Goal: Check status: Check status

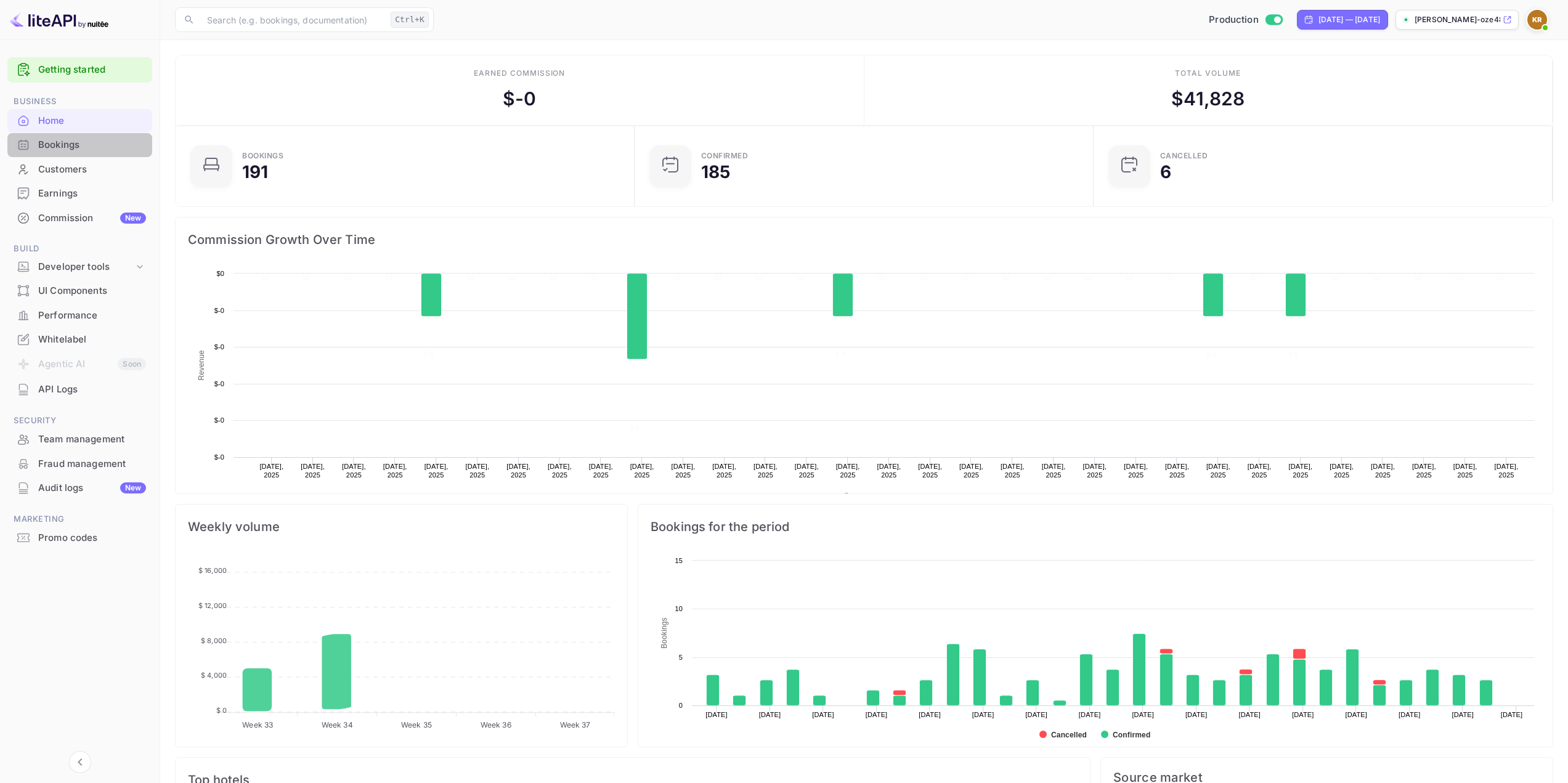
click at [59, 144] on div "Bookings" at bounding box center [92, 145] width 108 height 14
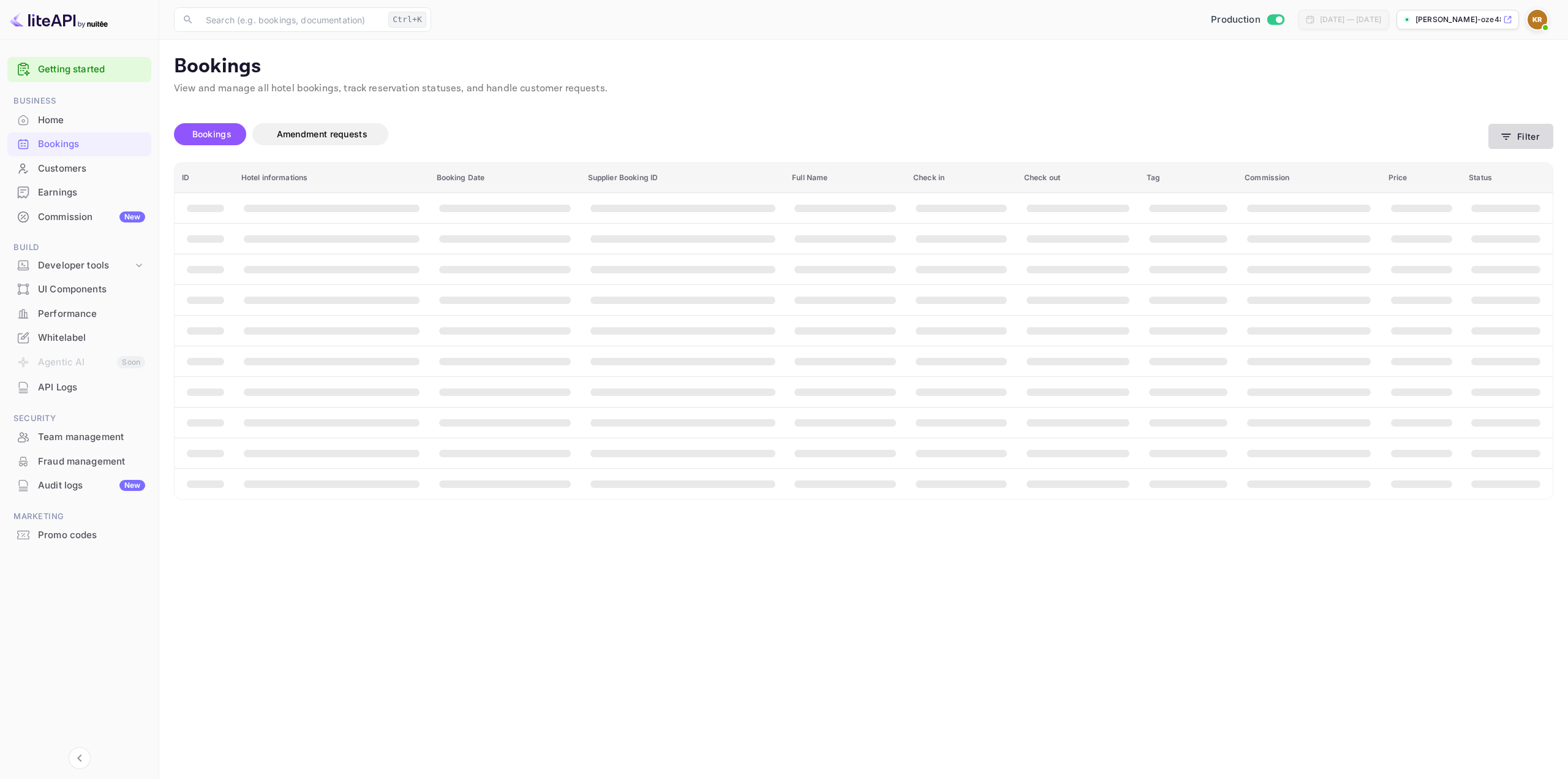
click at [1517, 137] on button "Filter" at bounding box center [1520, 137] width 65 height 25
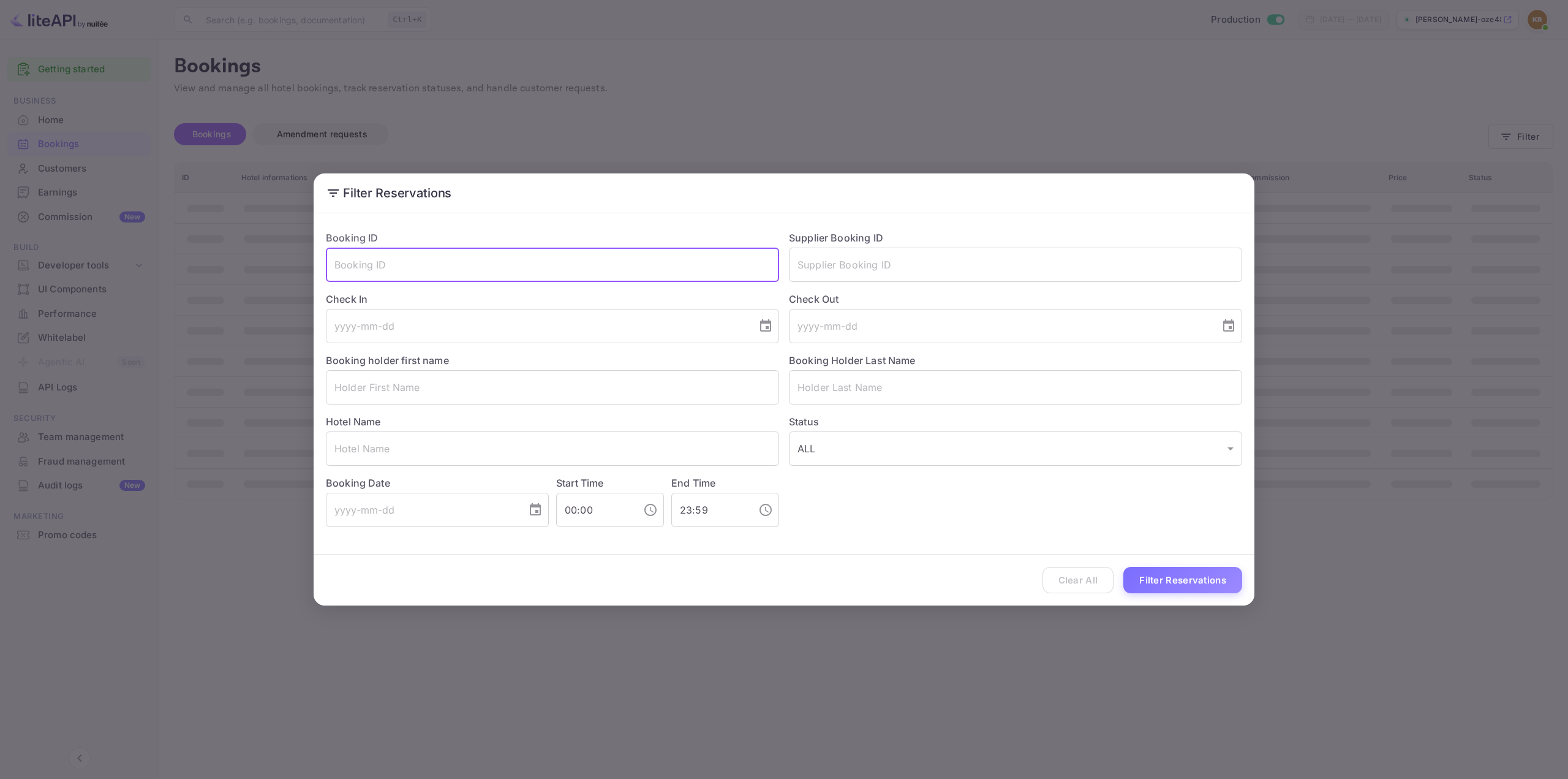
click at [530, 276] on input "text" at bounding box center [552, 265] width 453 height 34
paste input "zJ82JRyrh"
type input "zJ82JRyrh"
click at [1180, 588] on button "Filter Reservations" at bounding box center [1182, 579] width 119 height 26
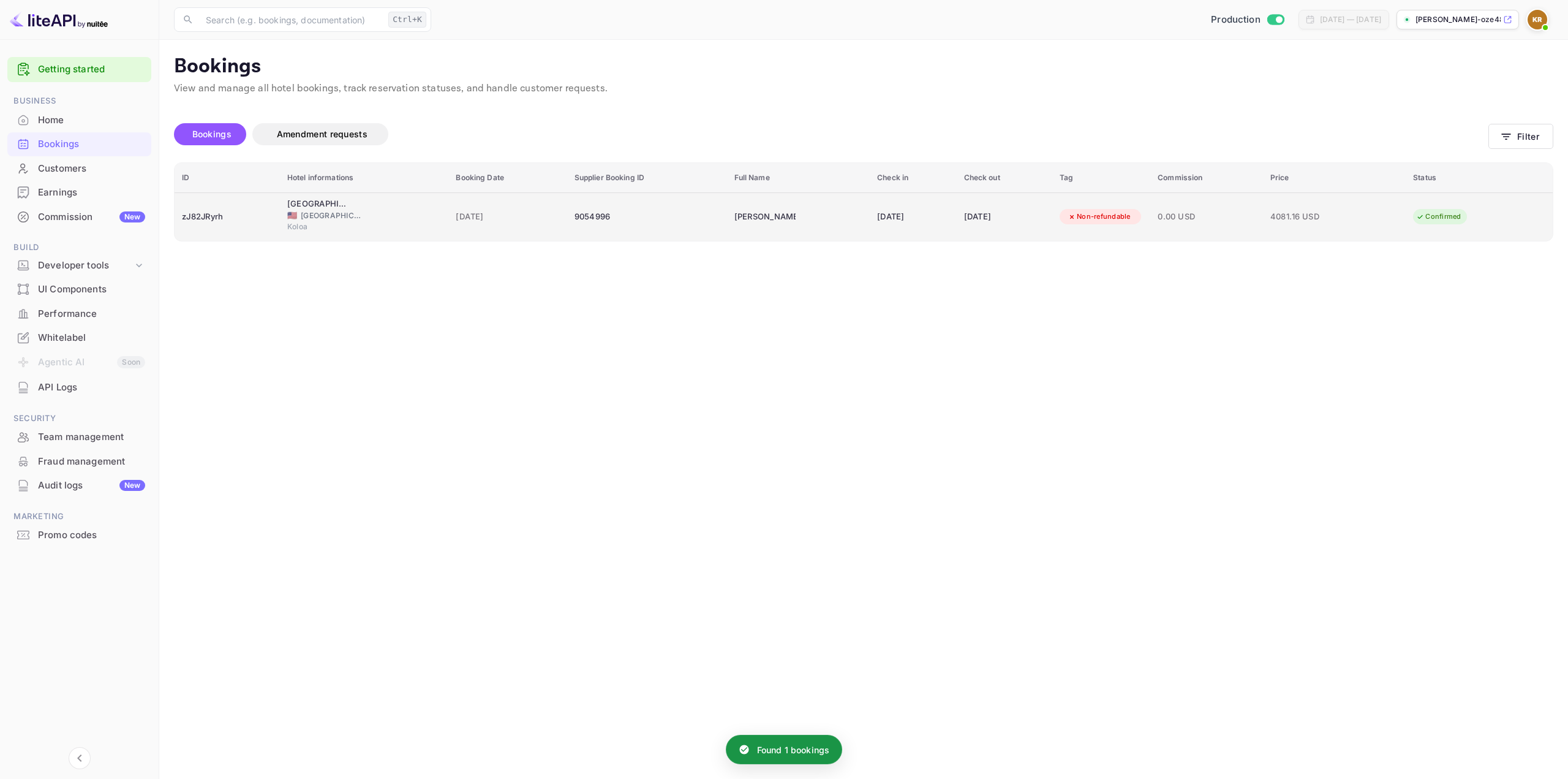
click at [727, 227] on td "[PERSON_NAME]" at bounding box center [798, 217] width 143 height 48
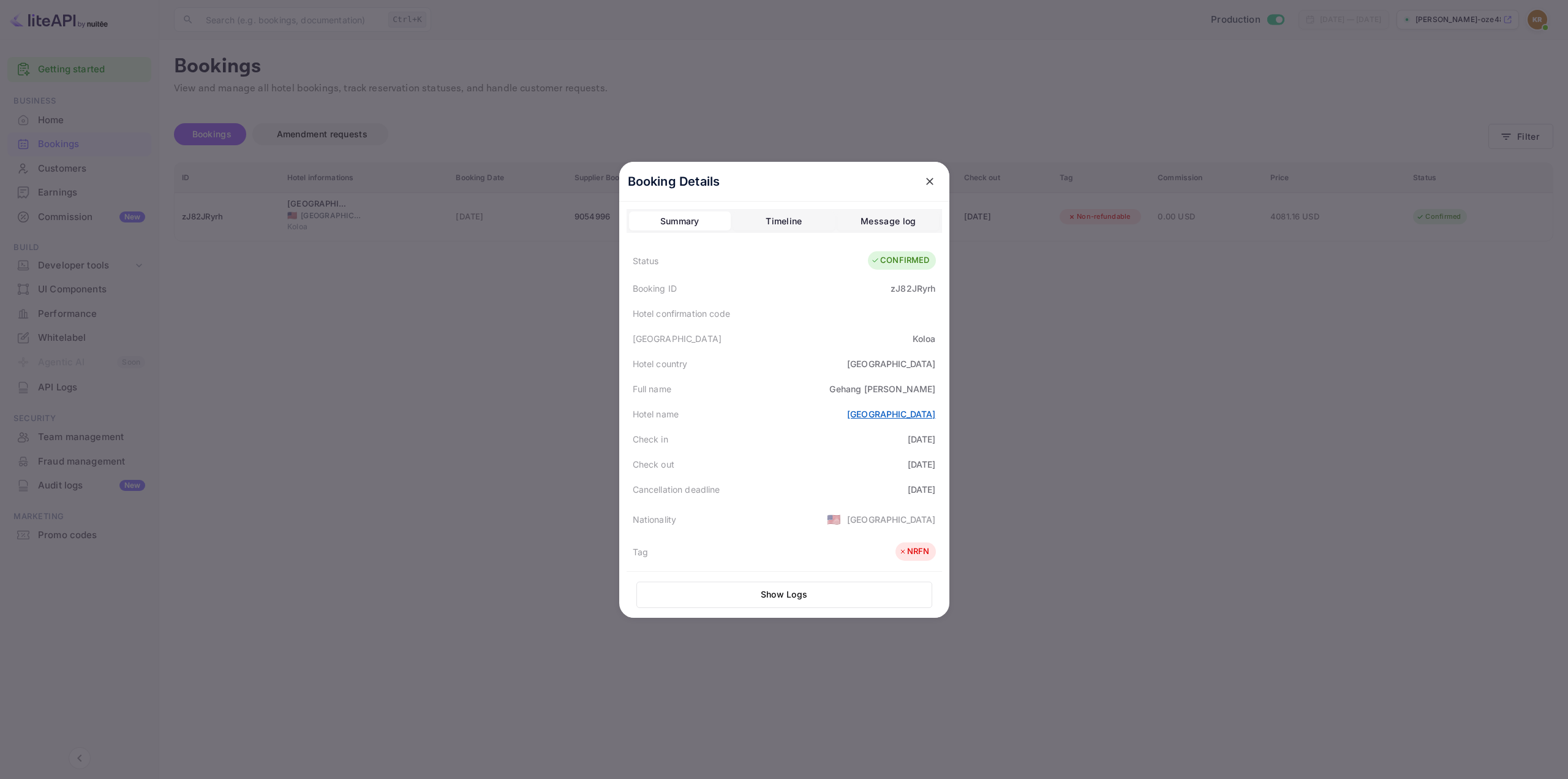
click at [847, 417] on link "[GEOGRAPHIC_DATA]" at bounding box center [892, 414] width 89 height 10
